Goal: Register for event/course

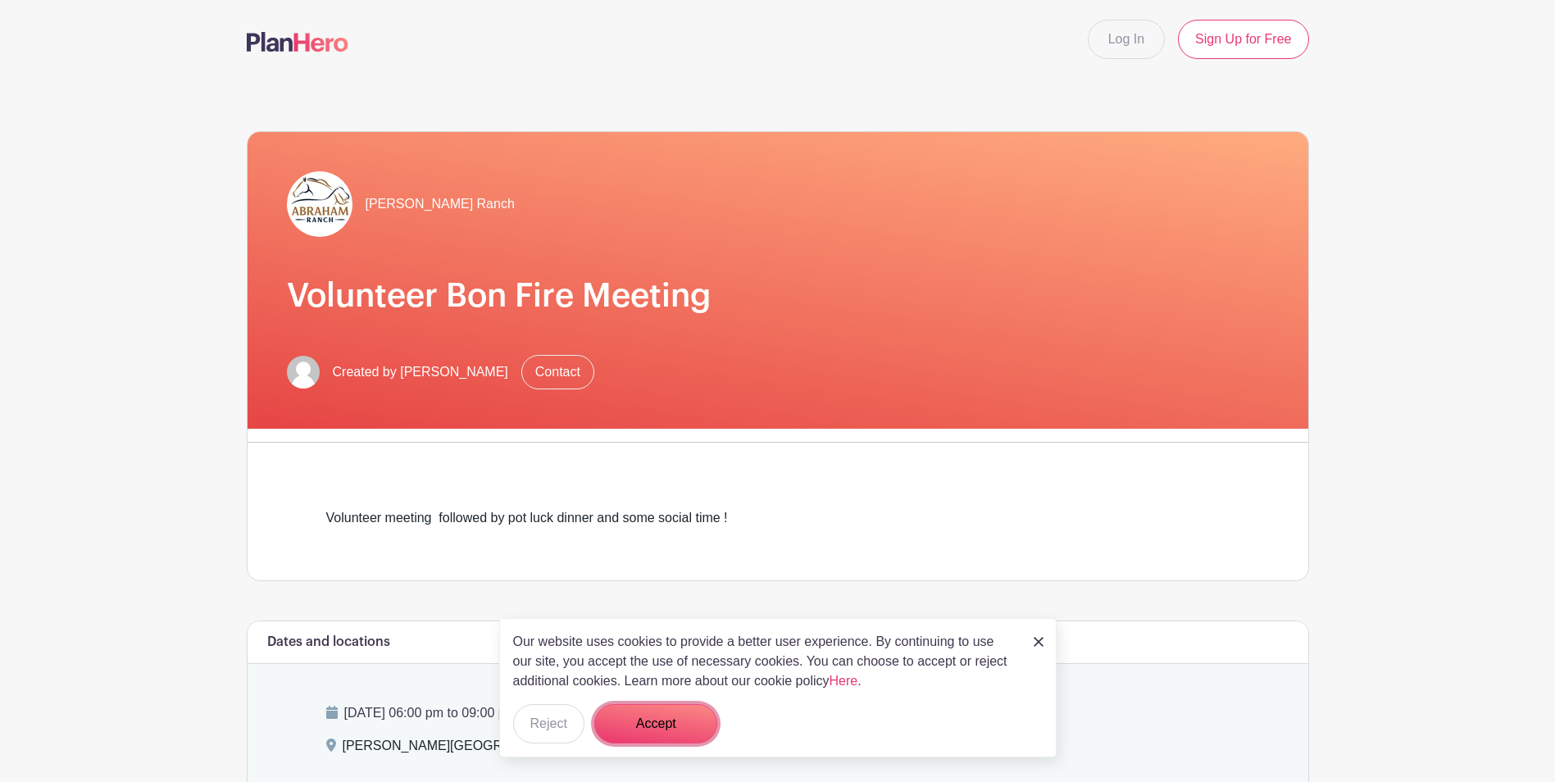
click at [656, 721] on button "Accept" at bounding box center [655, 723] width 123 height 39
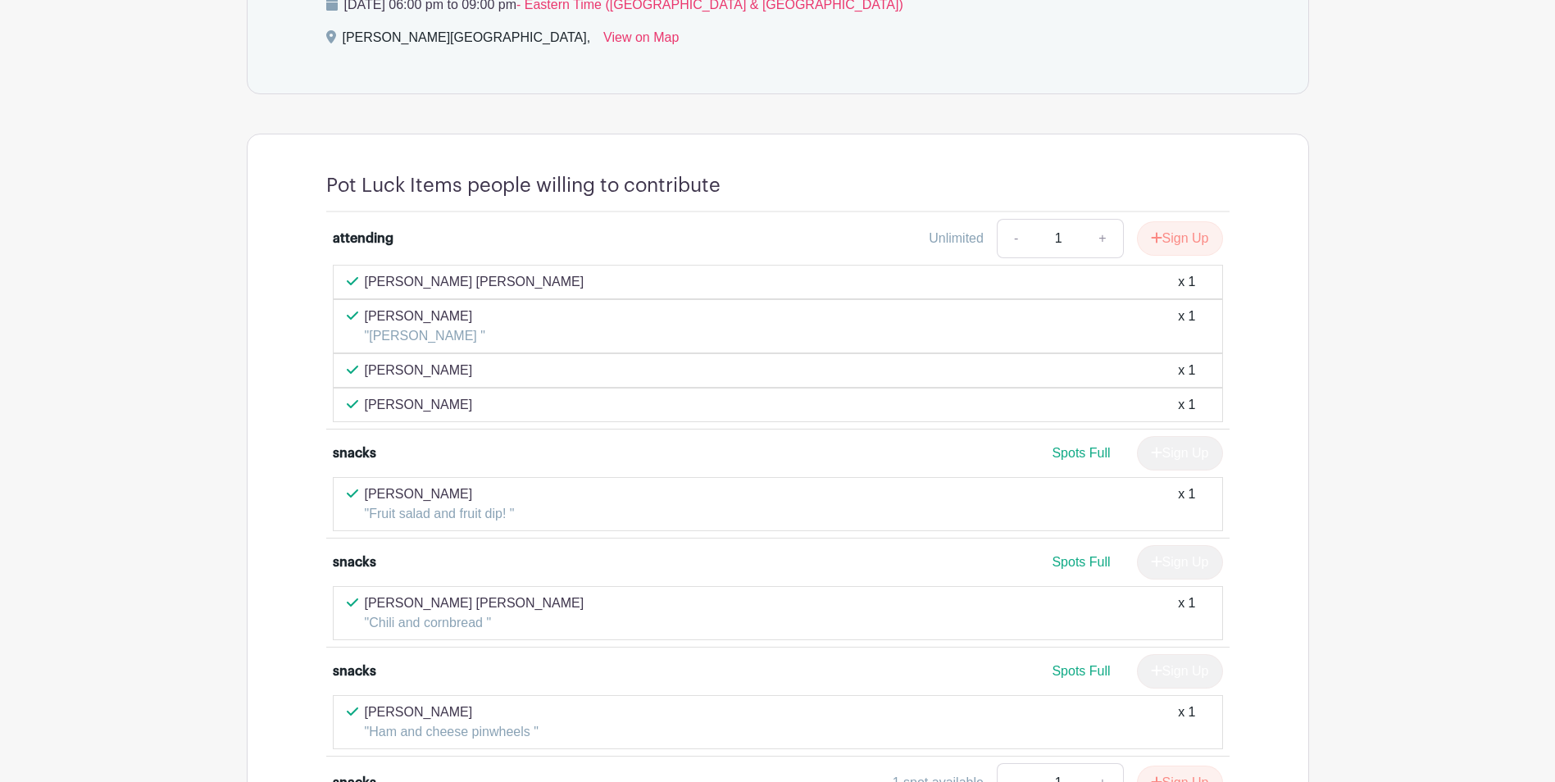
scroll to position [410, 0]
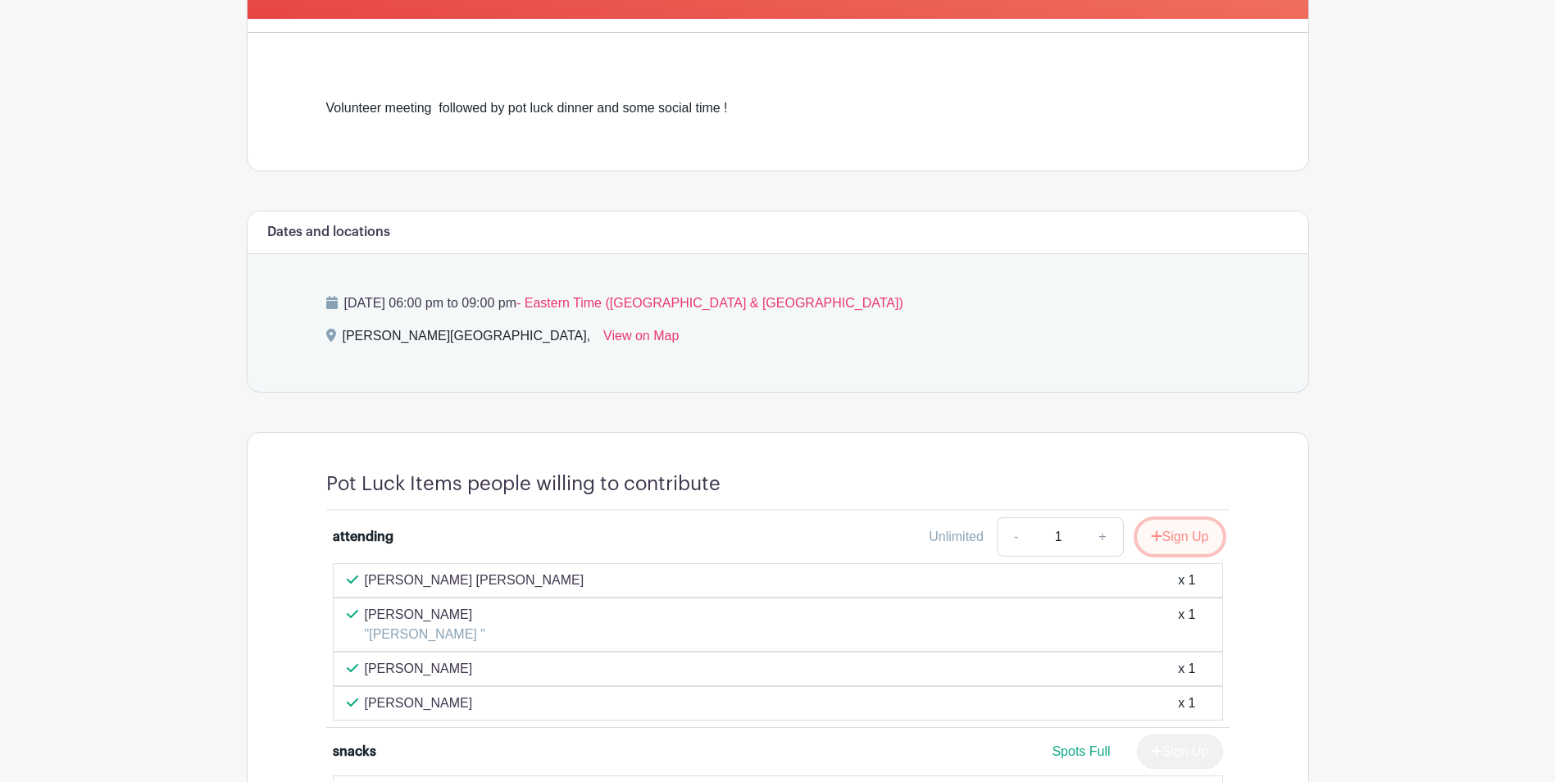
click at [1186, 544] on button "Sign Up" at bounding box center [1180, 537] width 86 height 34
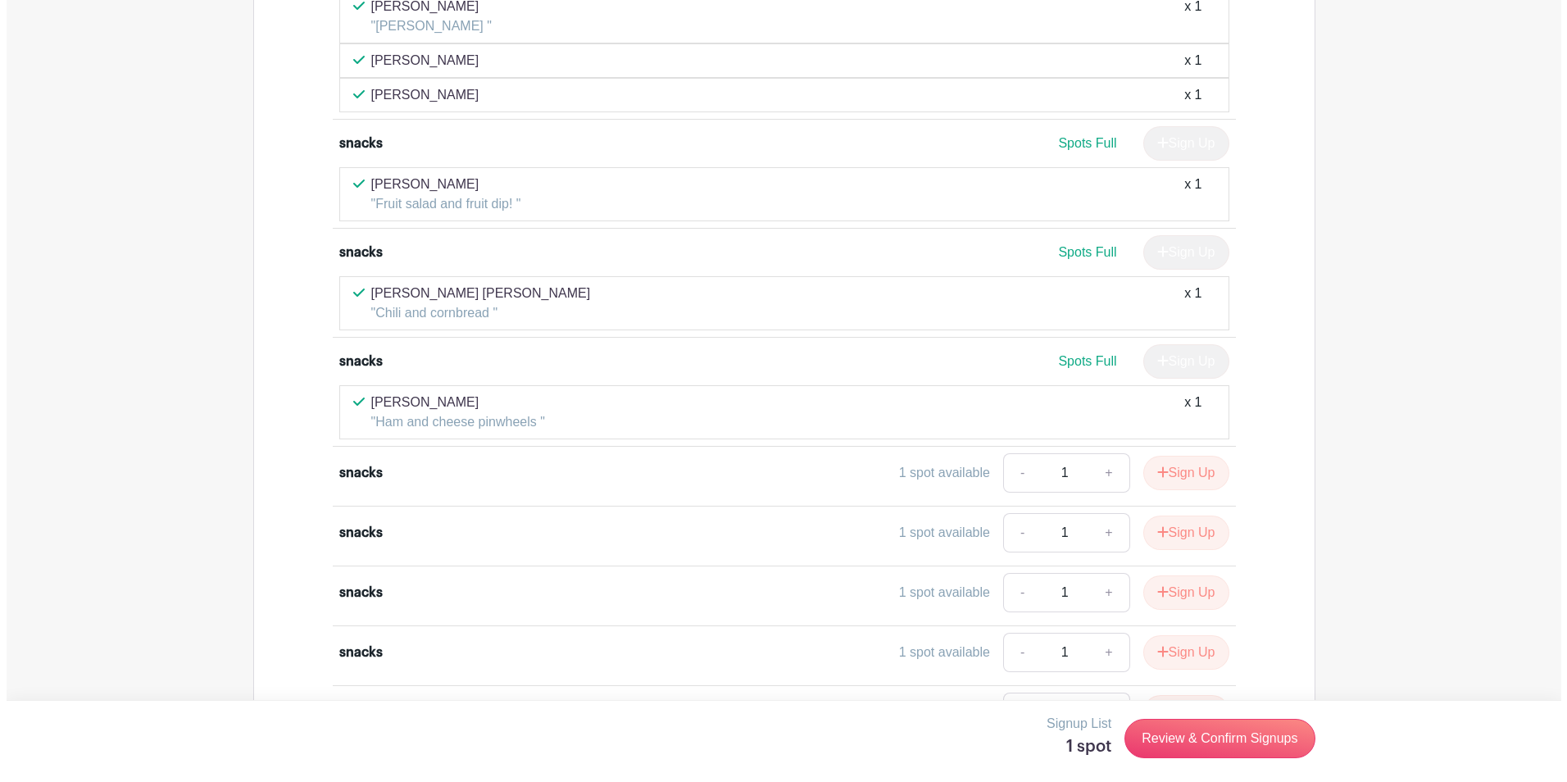
scroll to position [1066, 0]
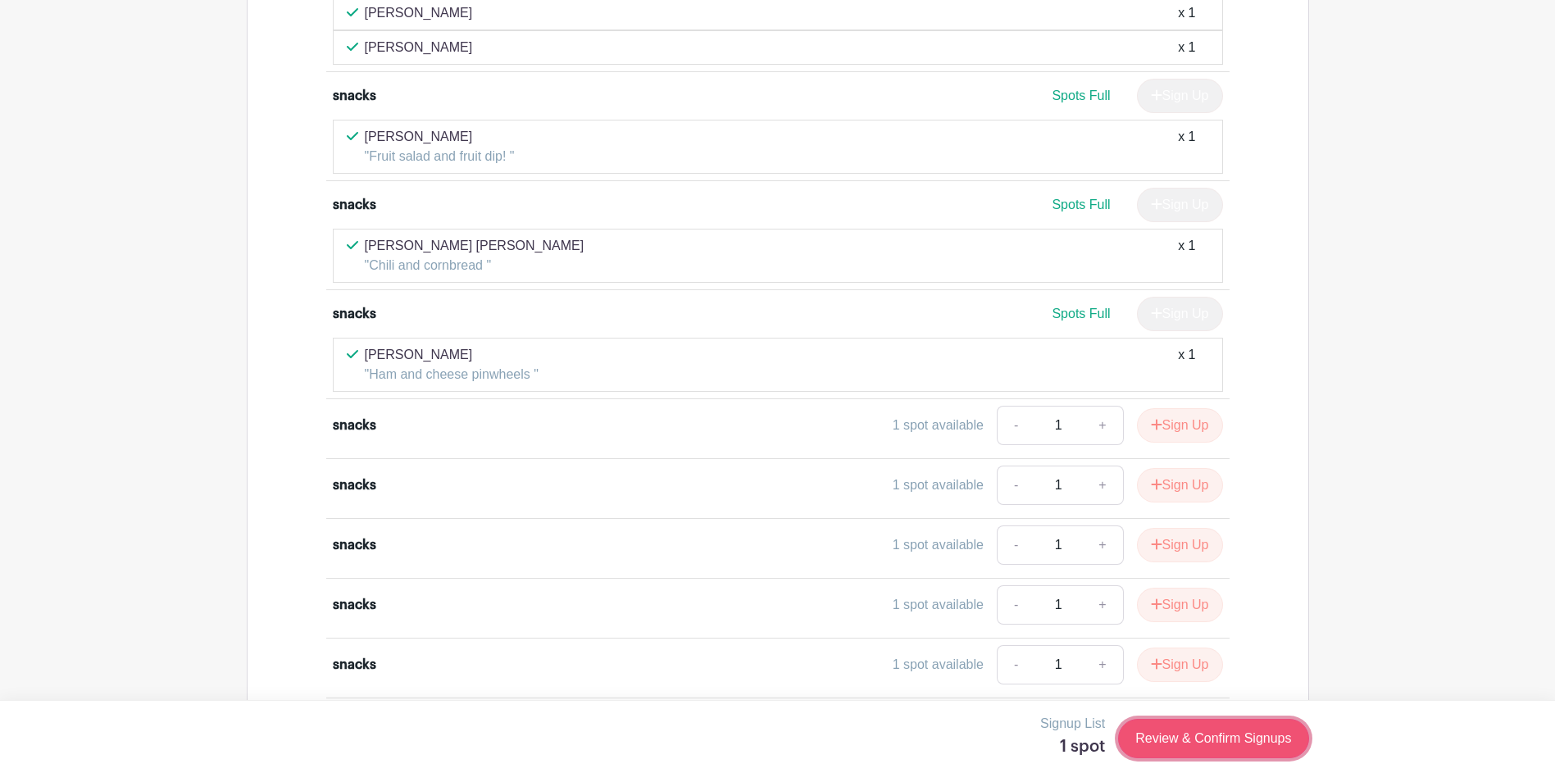
click at [1212, 745] on link "Review & Confirm Signups" at bounding box center [1213, 738] width 190 height 39
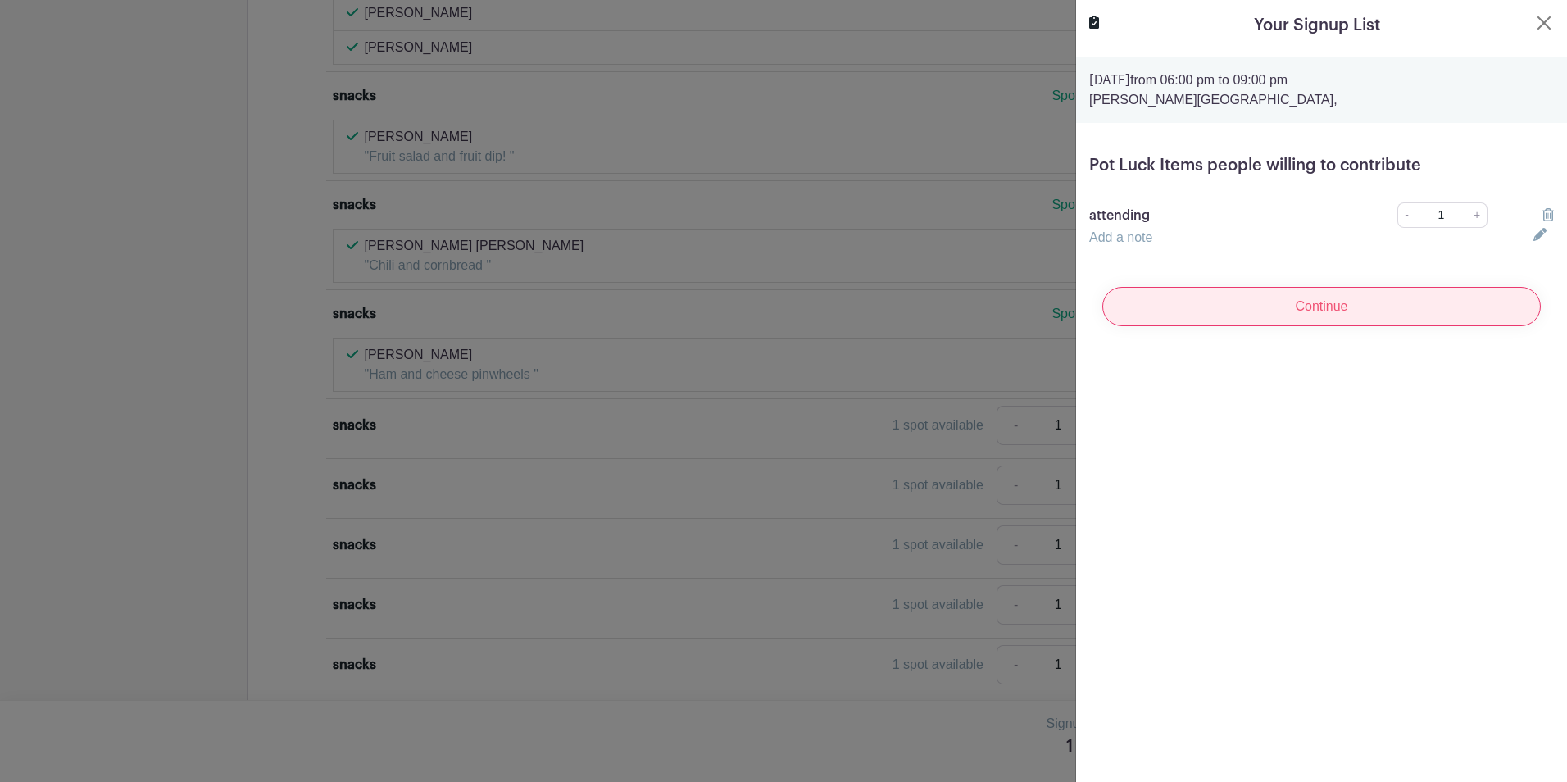
click at [1276, 304] on input "Continue" at bounding box center [1322, 306] width 439 height 39
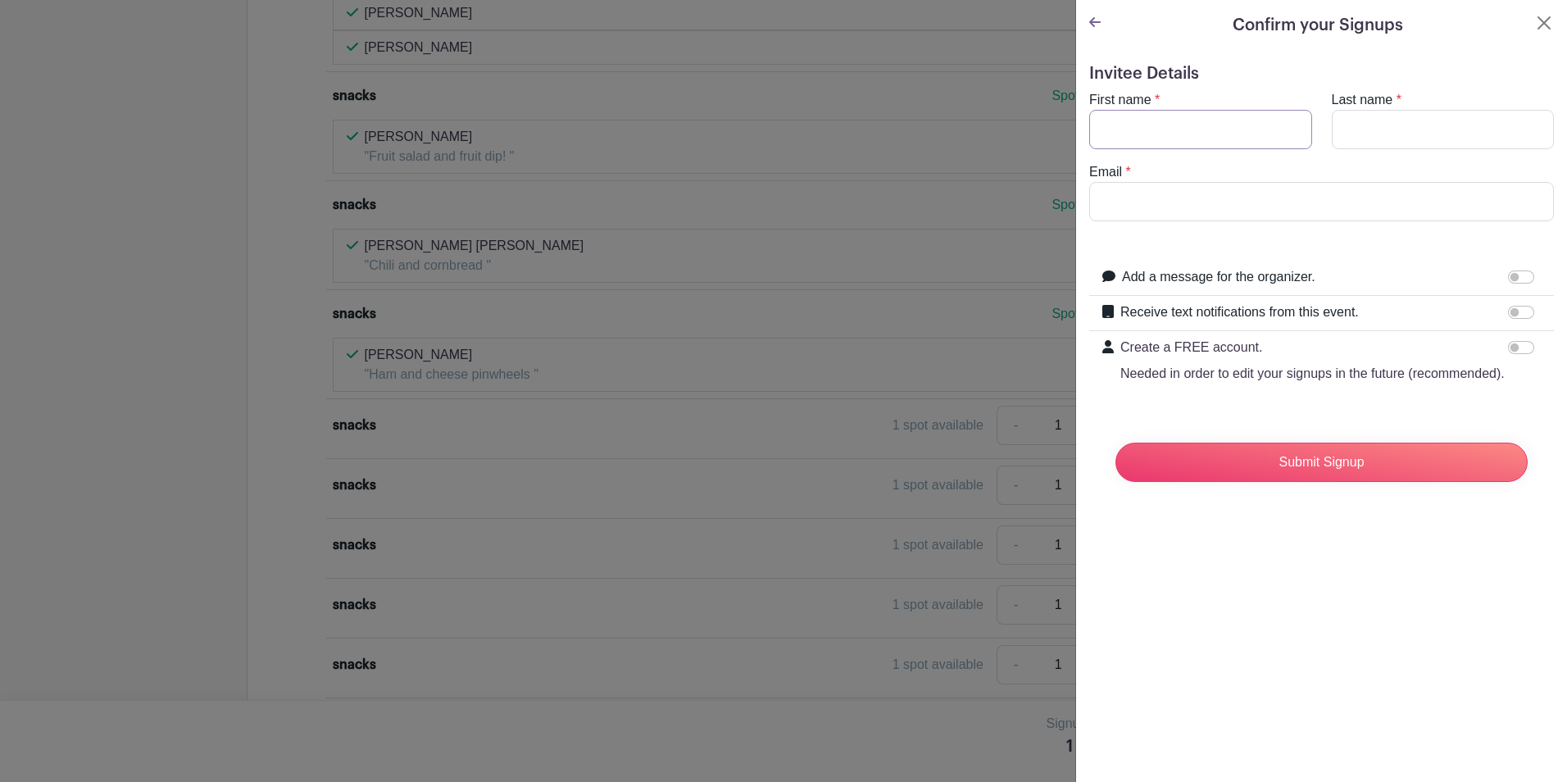
click at [1206, 133] on input "First name" at bounding box center [1200, 129] width 223 height 39
type input "[PERSON_NAME]"
type input "[EMAIL_ADDRESS][DOMAIN_NAME]"
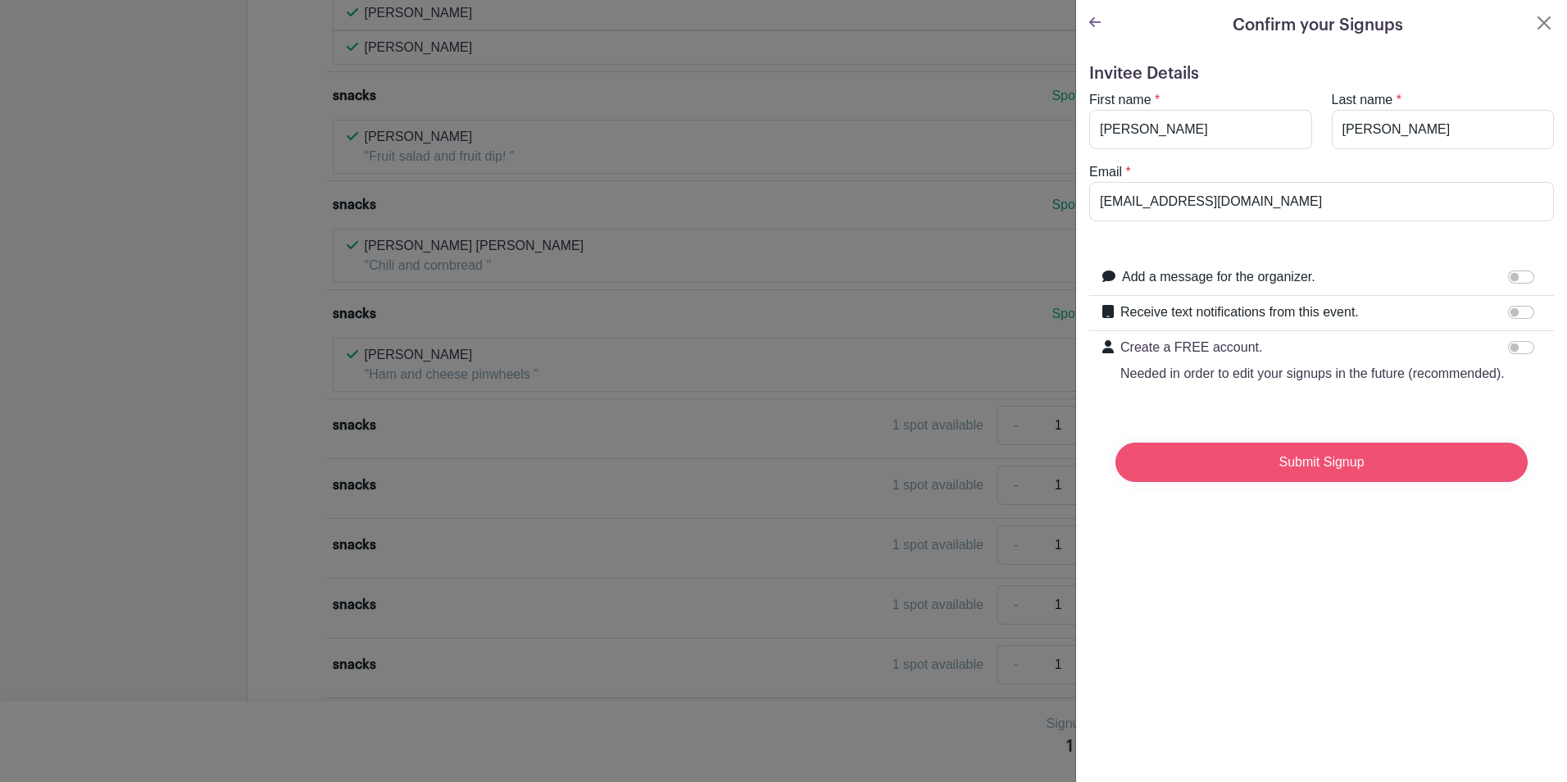
click at [1287, 482] on input "Submit Signup" at bounding box center [1322, 462] width 412 height 39
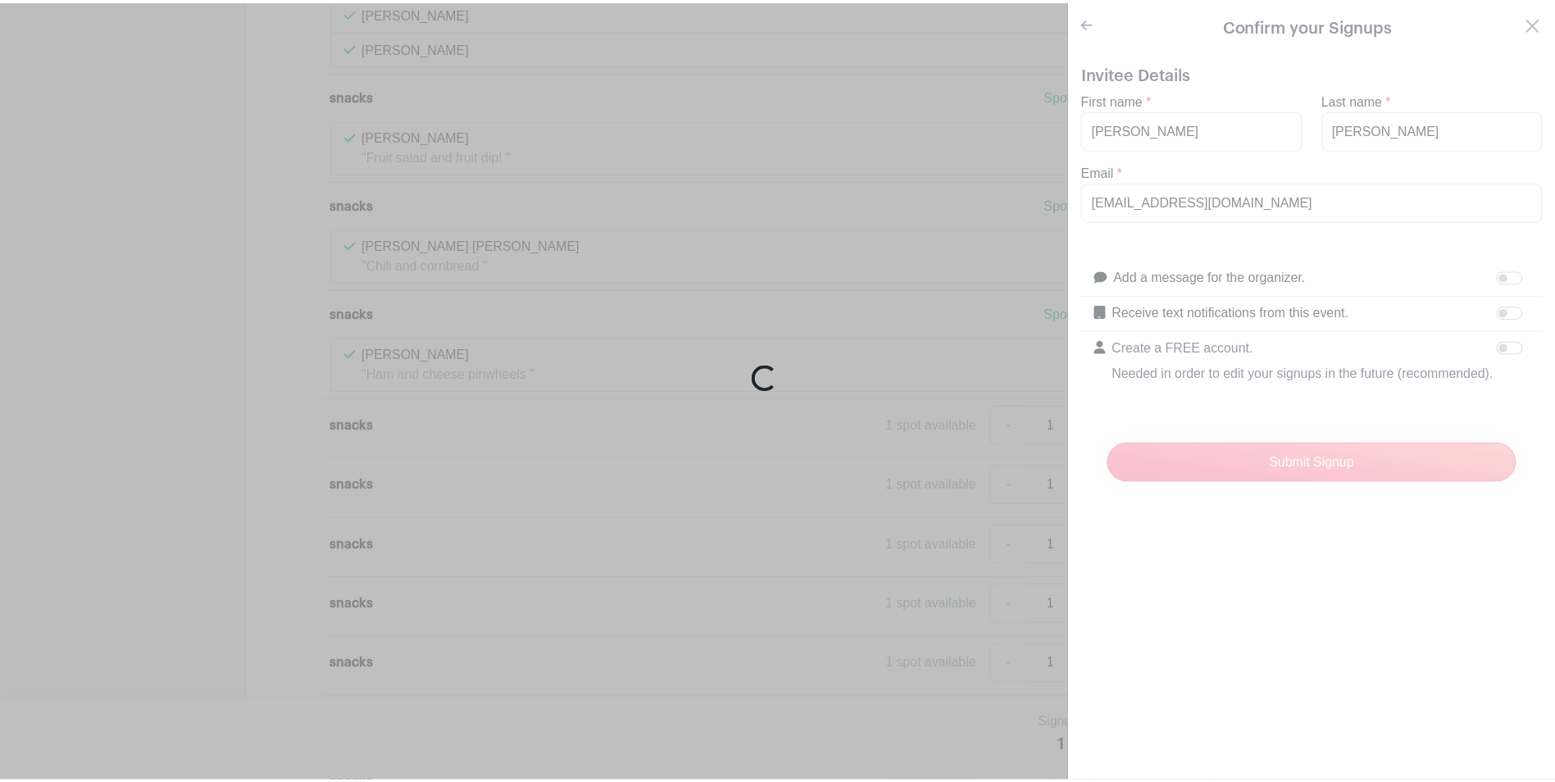
scroll to position [1100, 0]
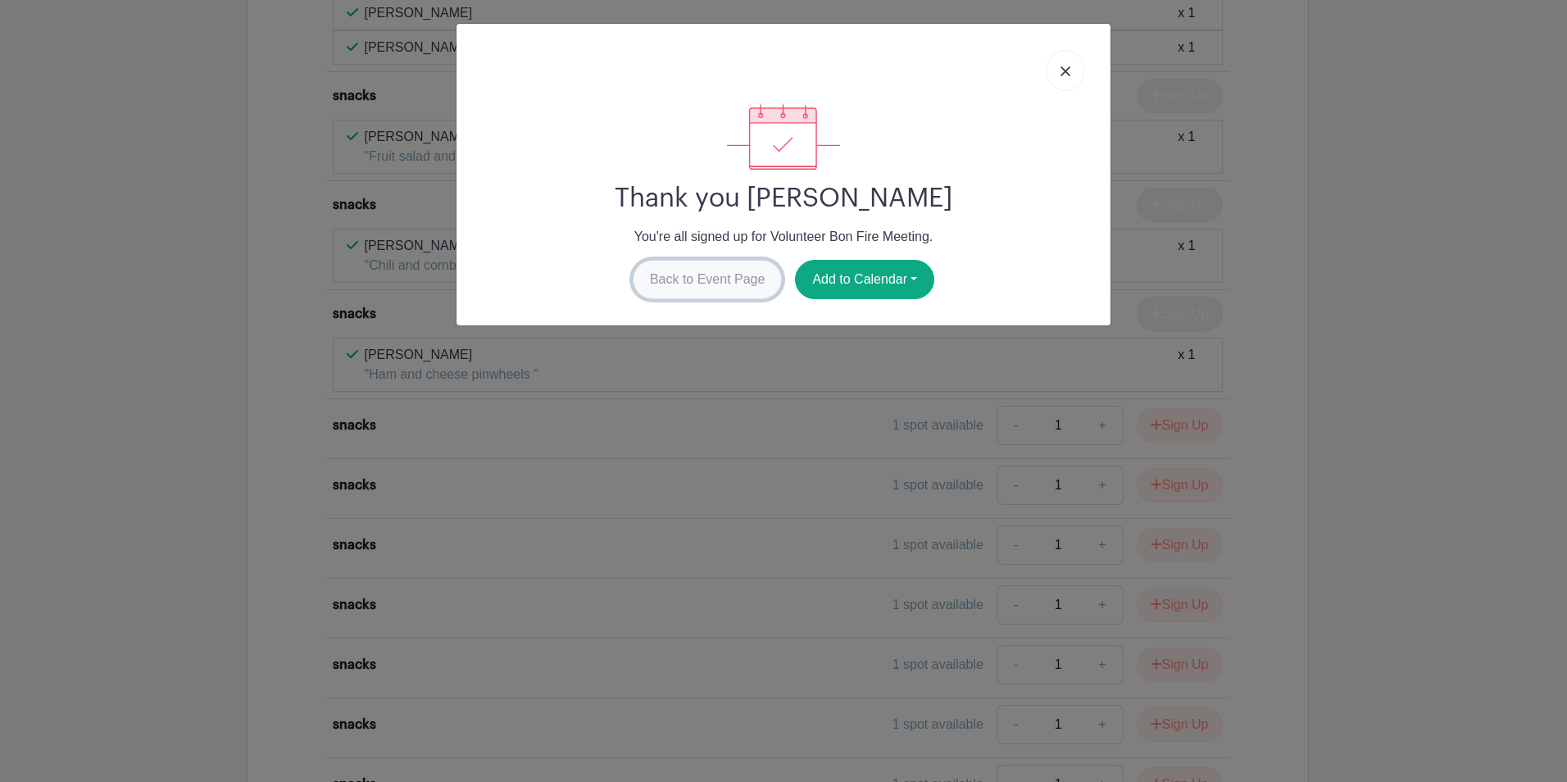
click at [735, 281] on link "Back to Event Page" at bounding box center [708, 279] width 150 height 39
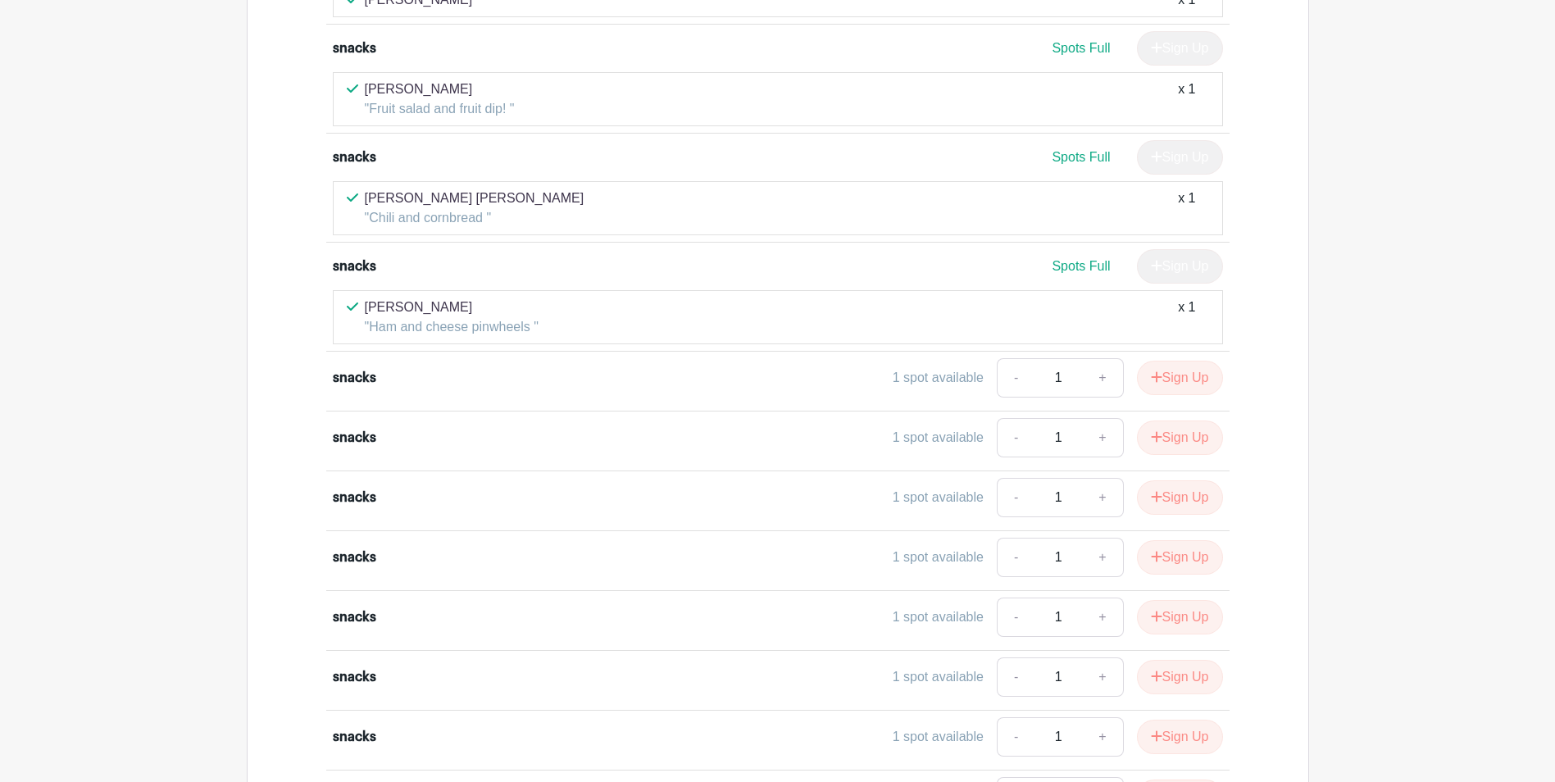
scroll to position [1182, 0]
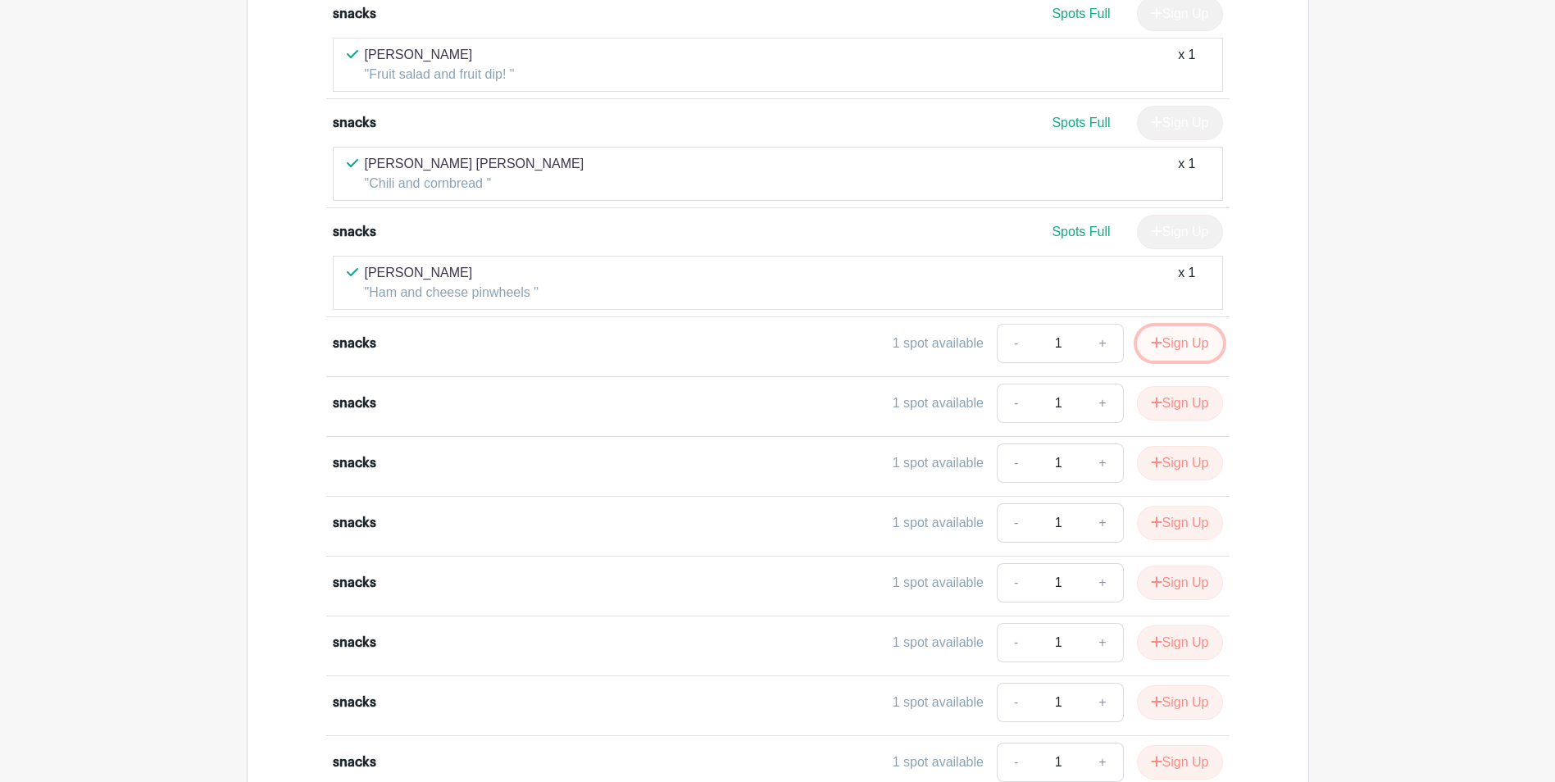
click at [1158, 343] on button "Sign Up" at bounding box center [1180, 343] width 86 height 34
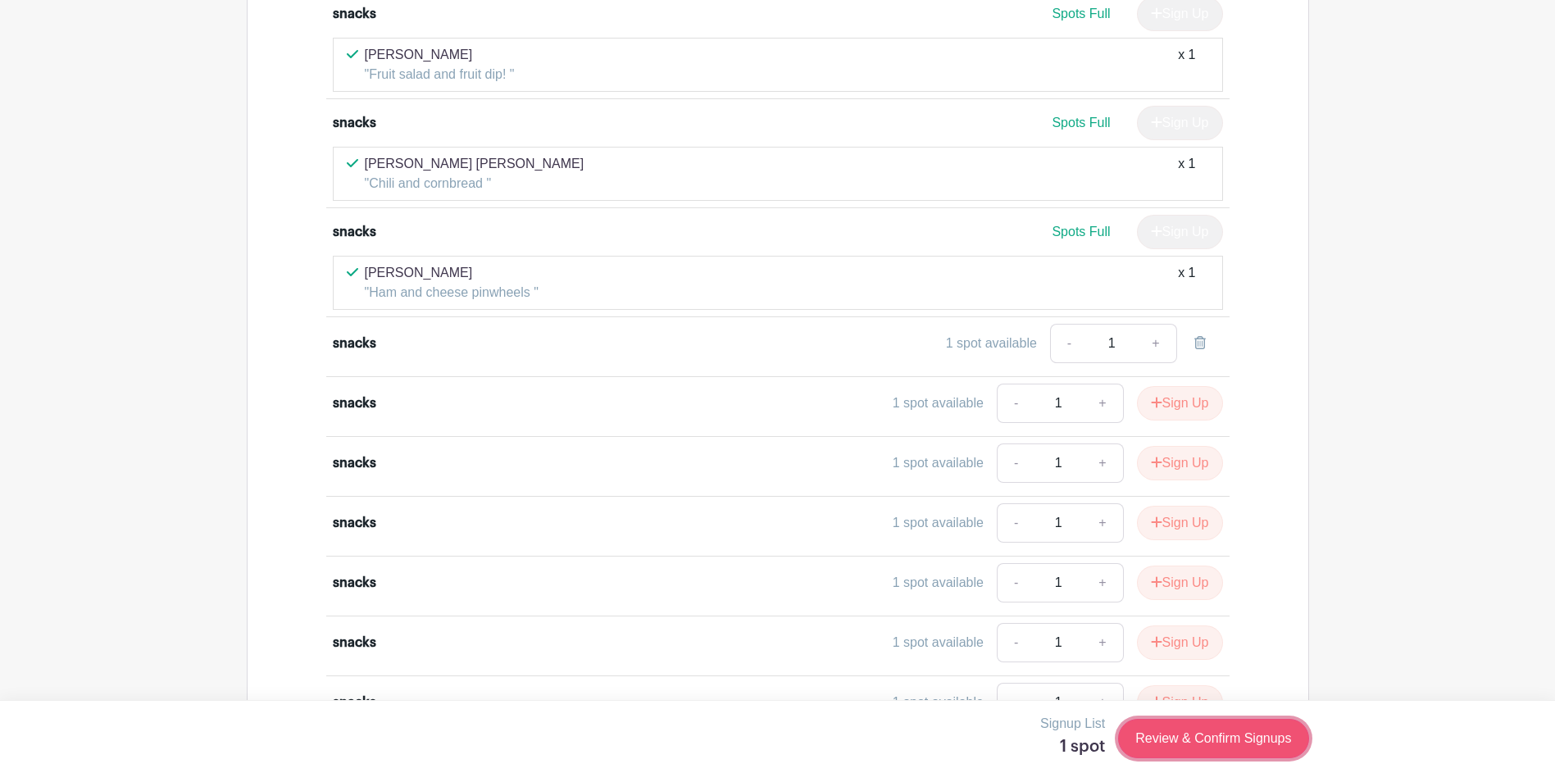
click at [1158, 730] on link "Review & Confirm Signups" at bounding box center [1213, 738] width 190 height 39
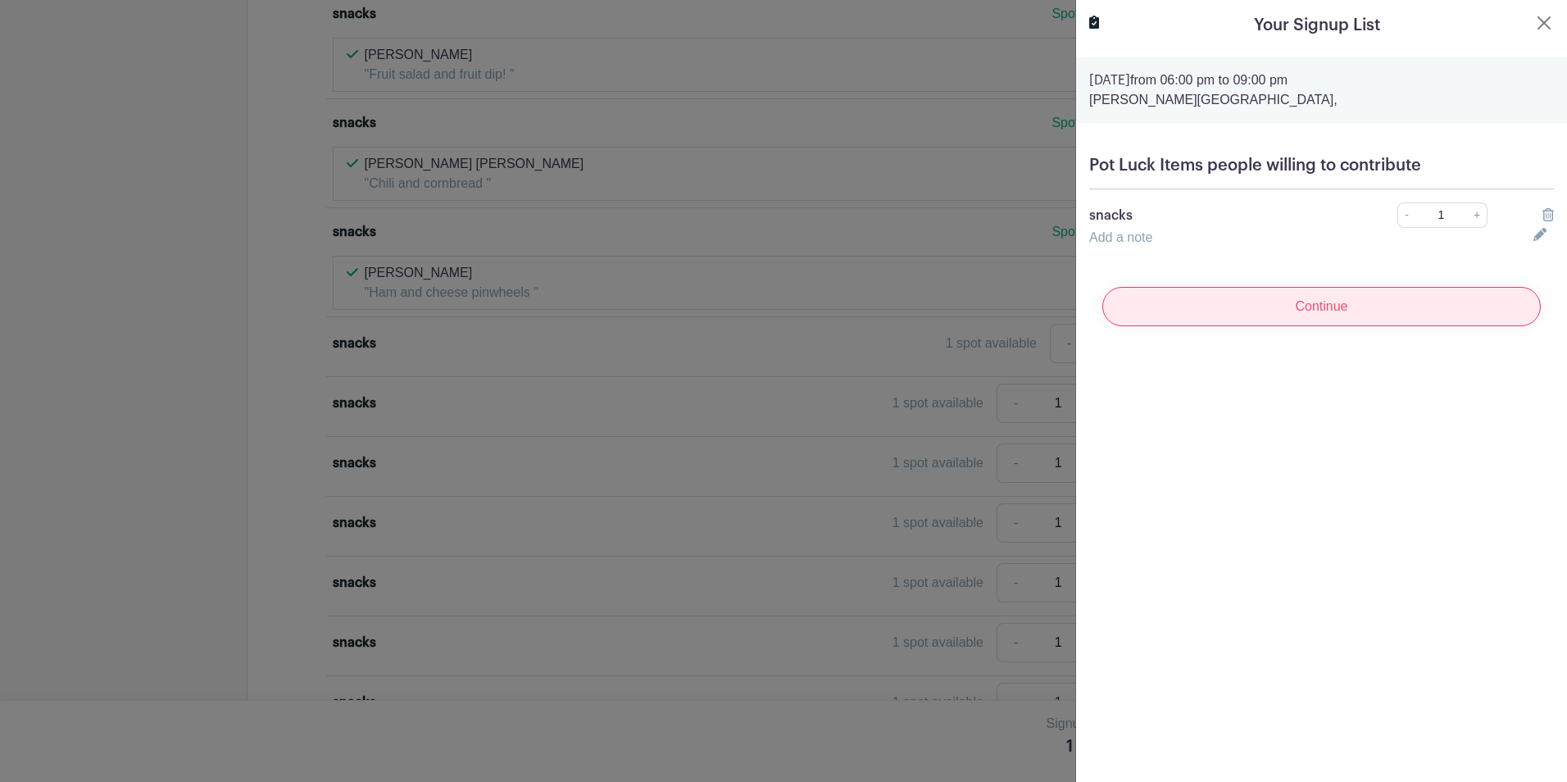
click at [1217, 307] on input "Continue" at bounding box center [1322, 306] width 439 height 39
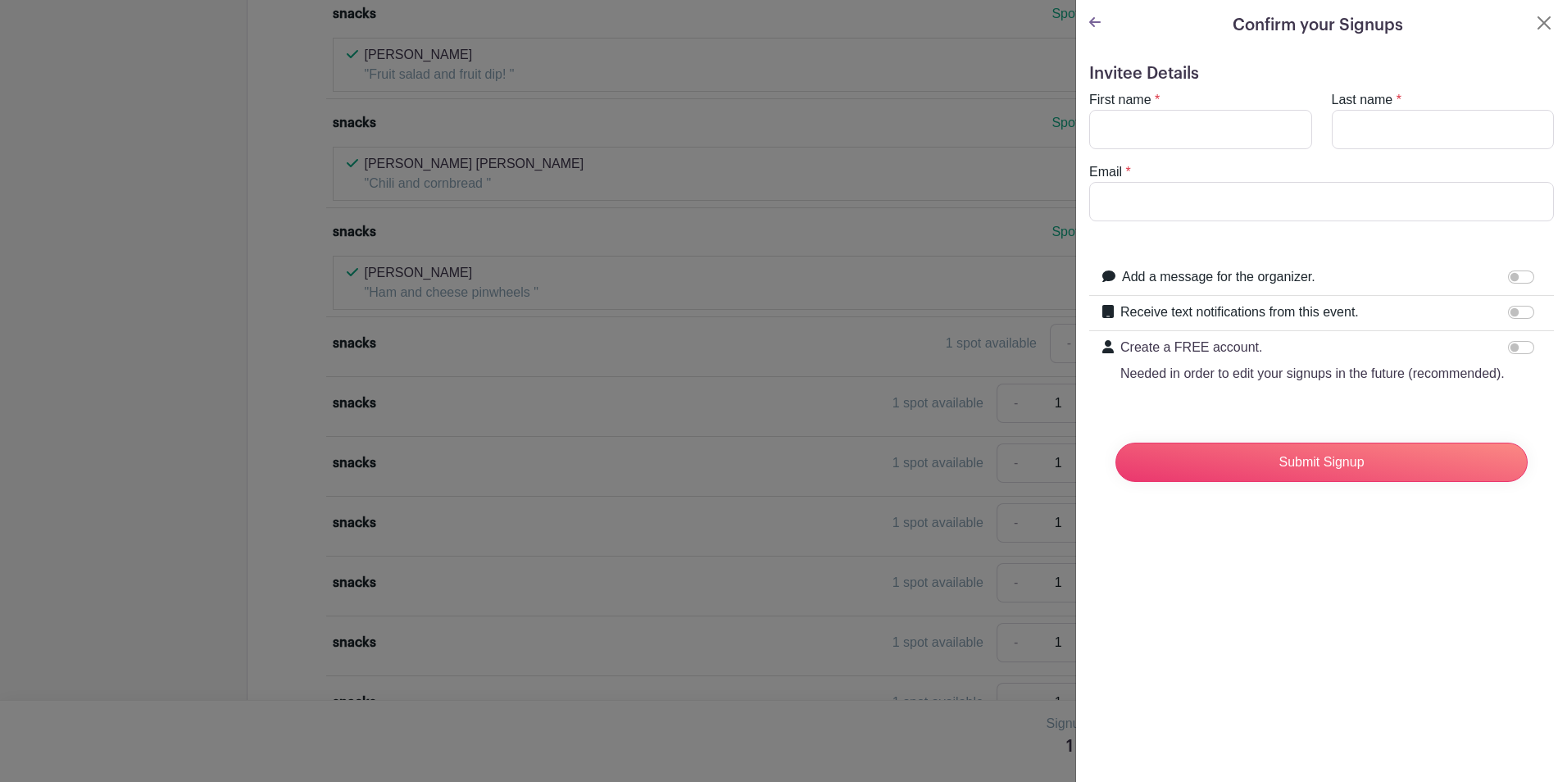
click at [1098, 19] on icon at bounding box center [1094, 22] width 11 height 13
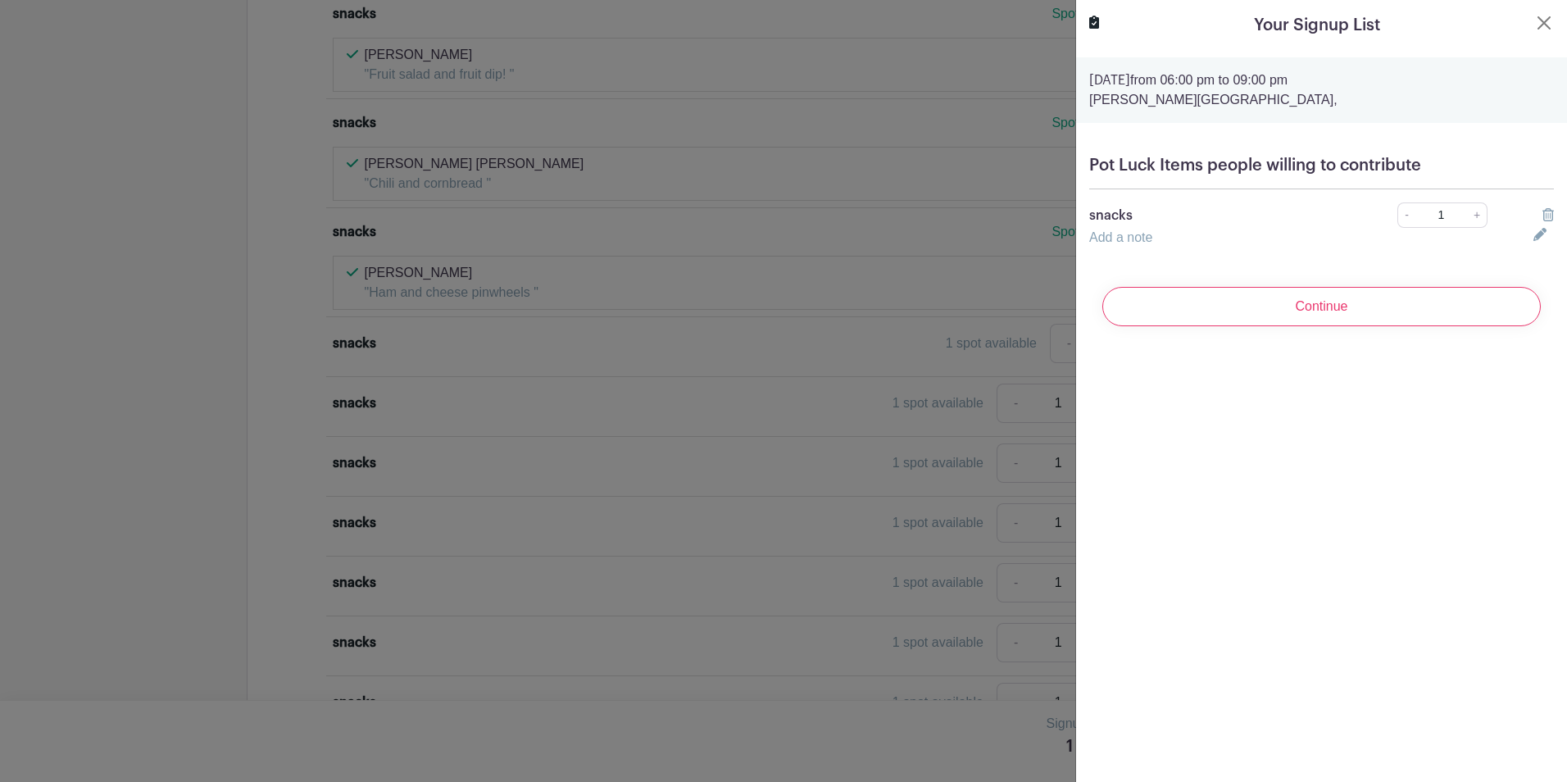
click at [1534, 232] on icon at bounding box center [1540, 234] width 13 height 13
click at [1153, 245] on input "text" at bounding box center [1301, 247] width 425 height 39
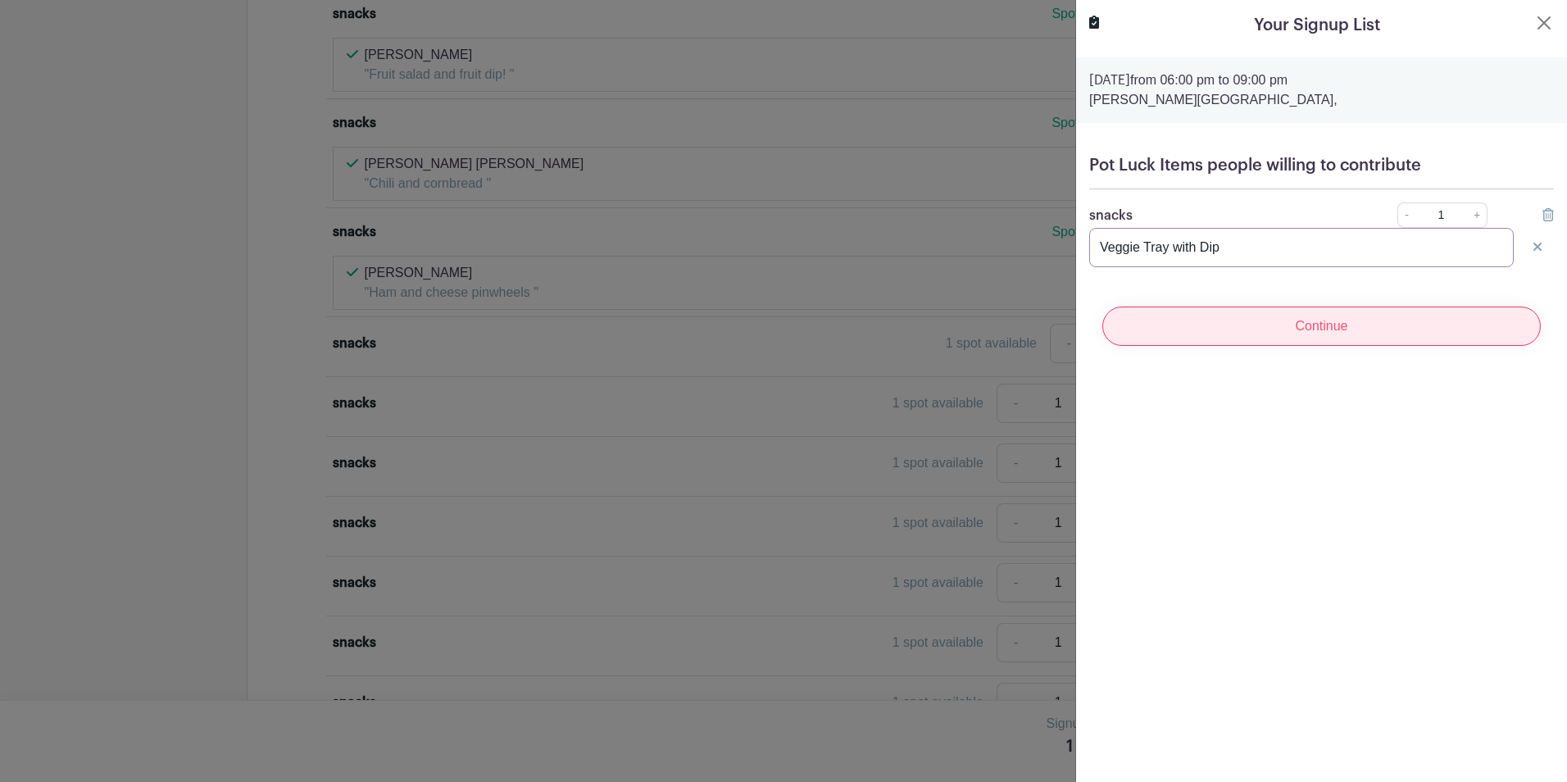
type input "Veggie Tray with Dip"
click at [1323, 333] on input "Continue" at bounding box center [1322, 326] width 439 height 39
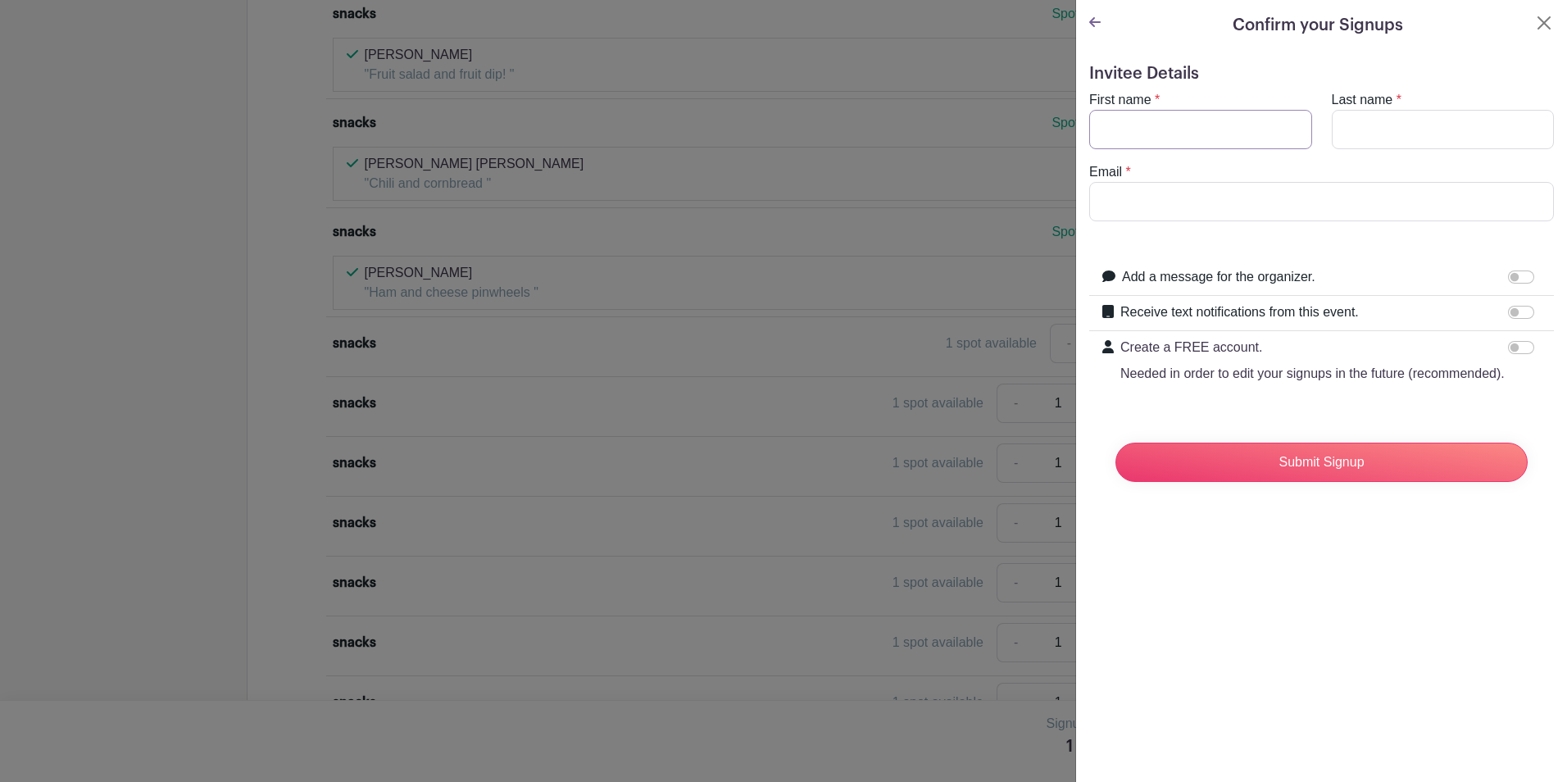
click at [1207, 118] on input "First name" at bounding box center [1200, 129] width 223 height 39
type input "[PERSON_NAME]"
type input "[EMAIL_ADDRESS][DOMAIN_NAME]"
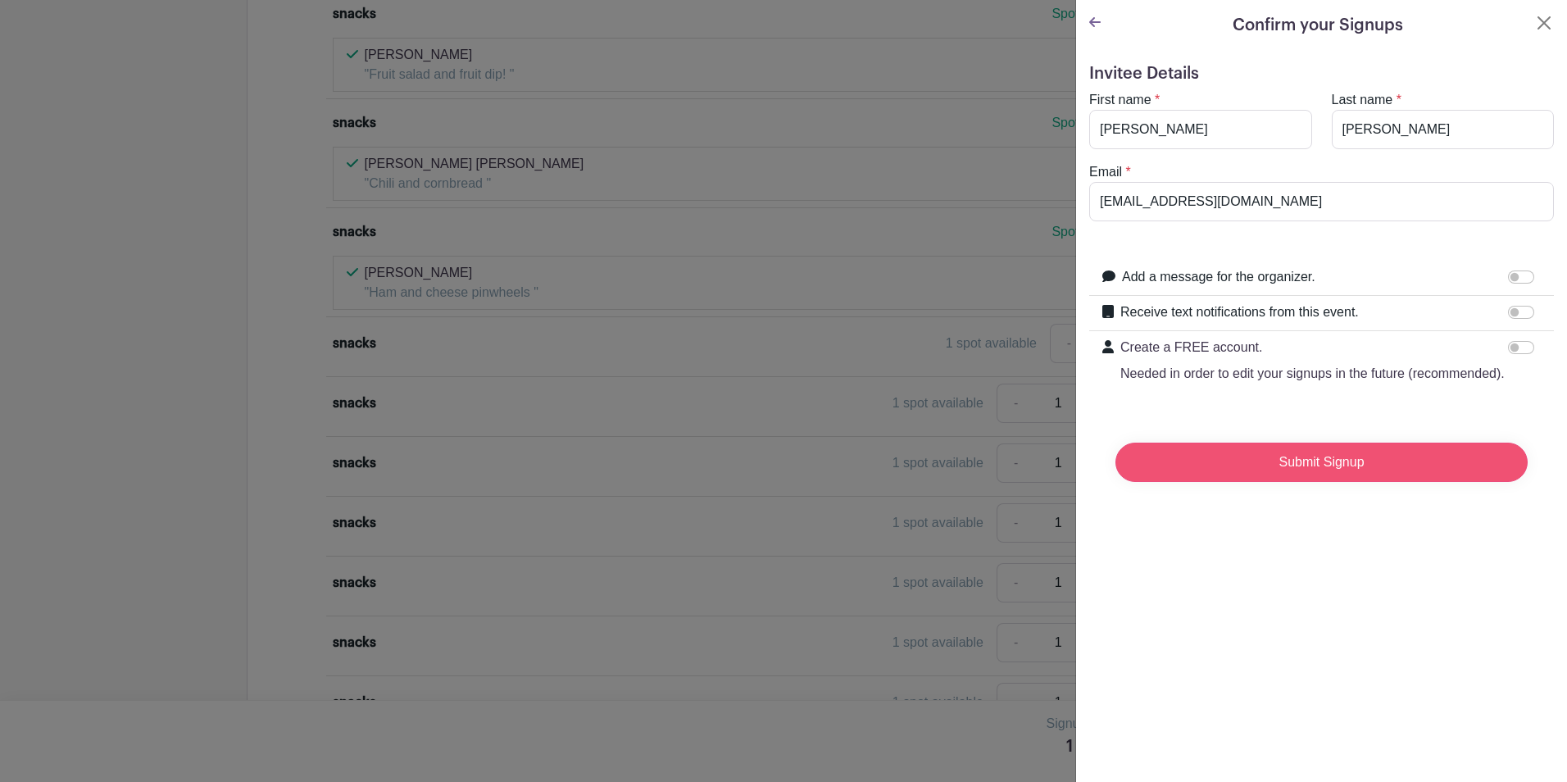
click at [1262, 480] on input "Submit Signup" at bounding box center [1322, 462] width 412 height 39
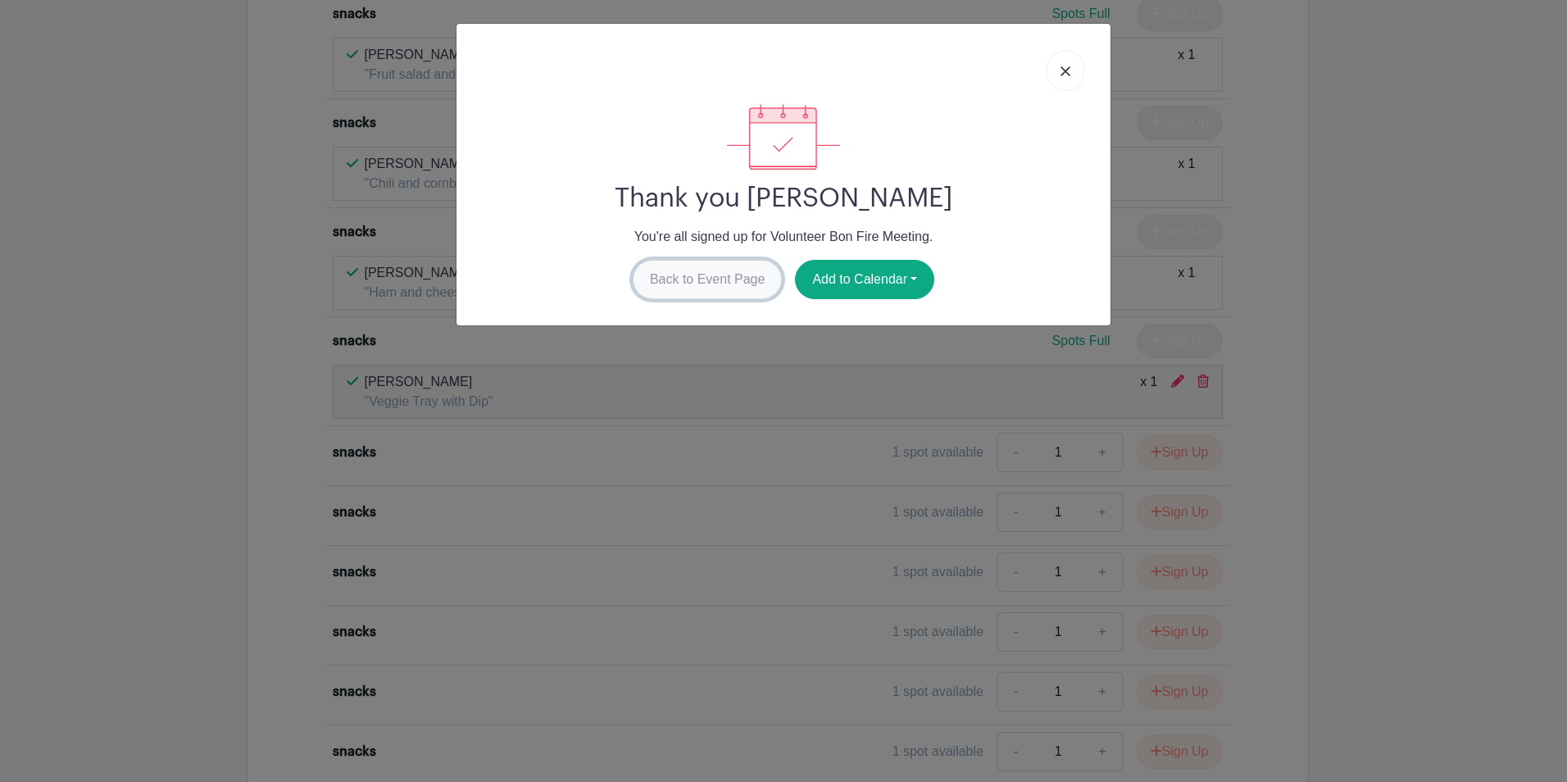
click at [742, 279] on link "Back to Event Page" at bounding box center [708, 279] width 150 height 39
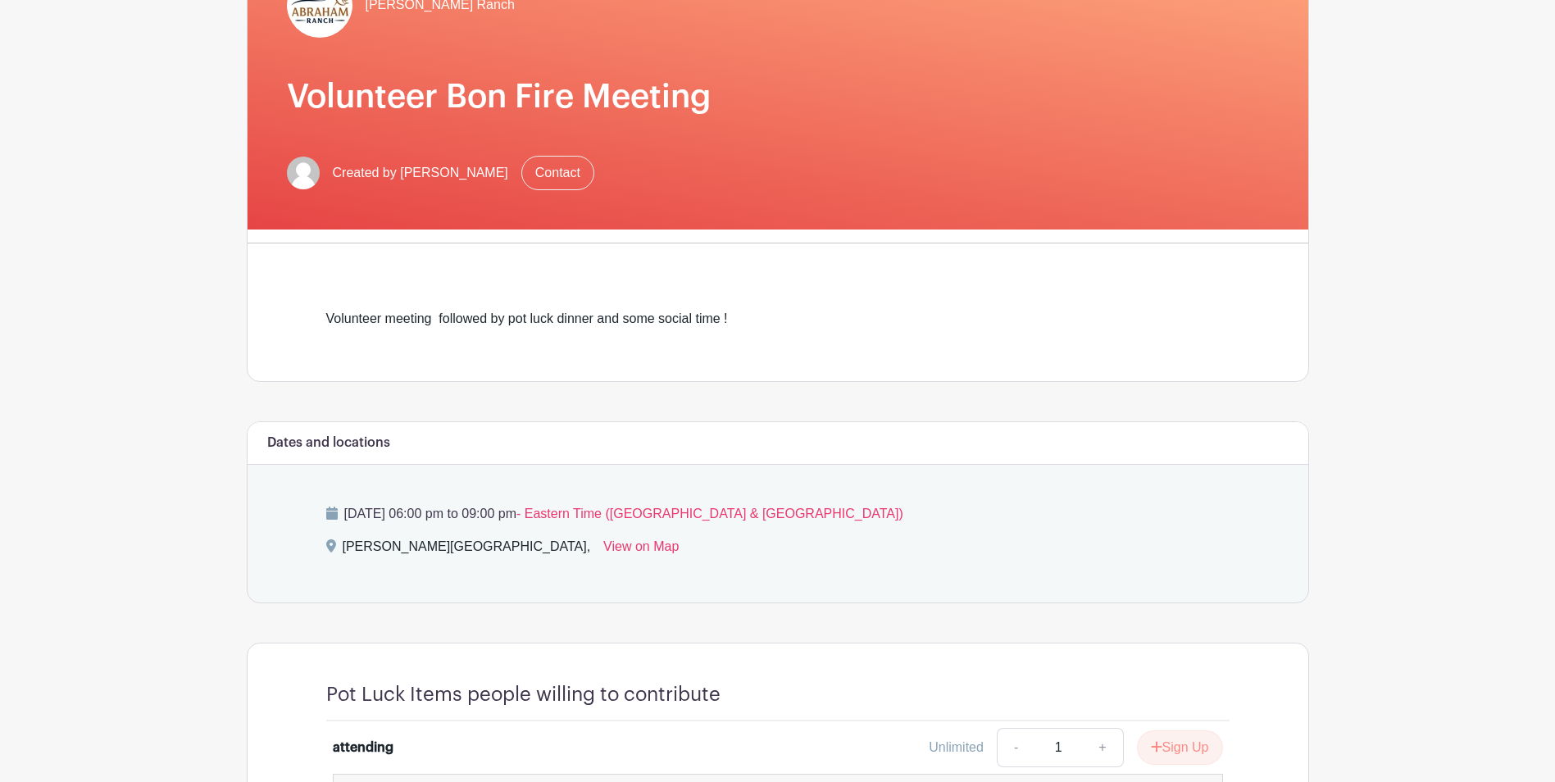
scroll to position [0, 0]
